Goal: Information Seeking & Learning: Learn about a topic

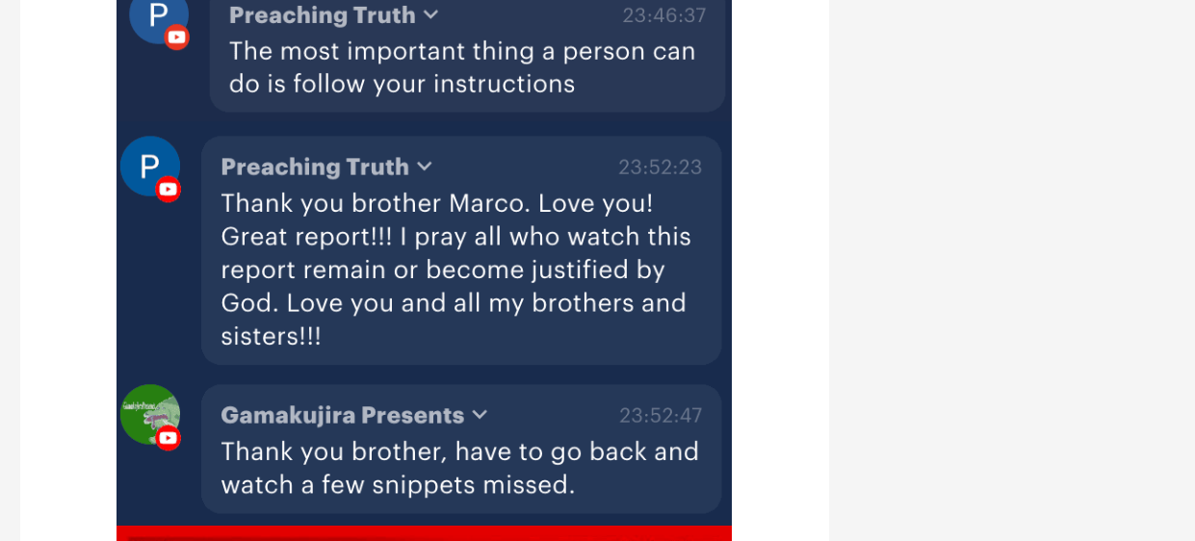
scroll to position [2290, 0]
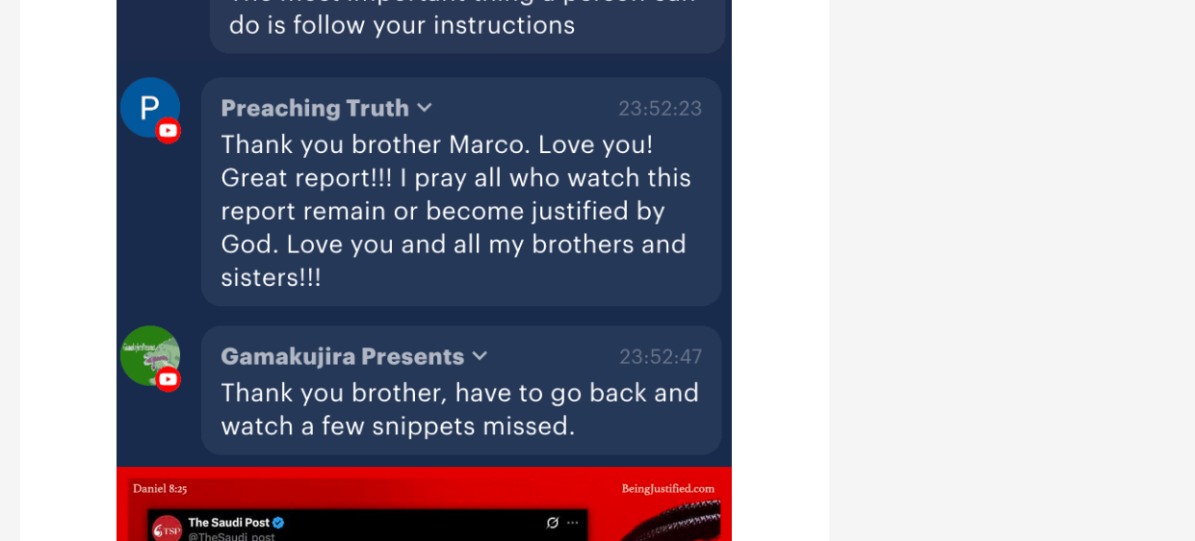
drag, startPoint x: 1188, startPoint y: 116, endPoint x: 1181, endPoint y: 179, distance: 62.9
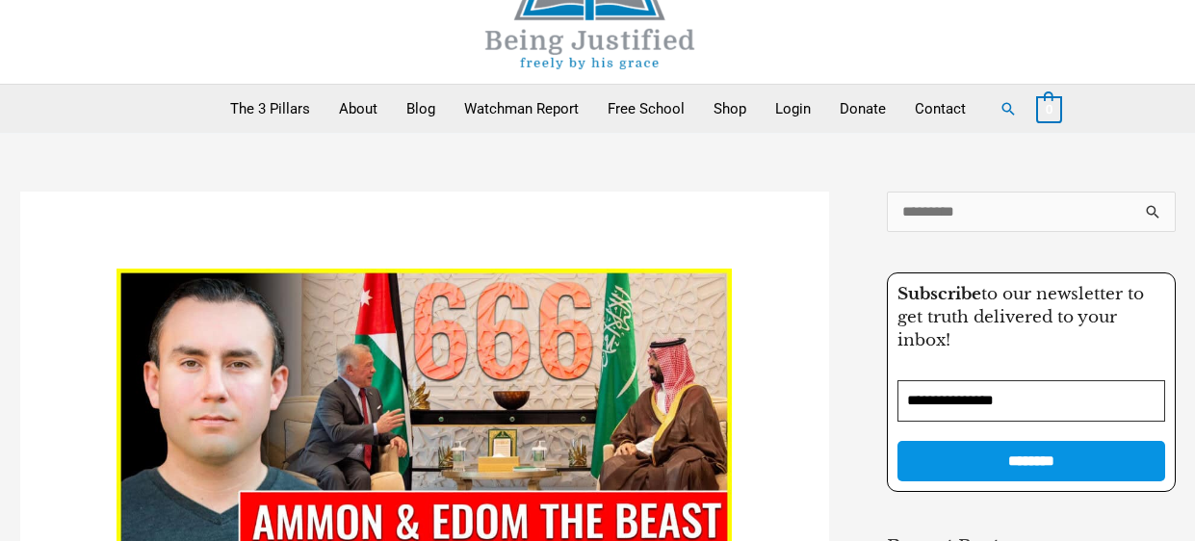
scroll to position [0, 0]
